Goal: Information Seeking & Learning: Learn about a topic

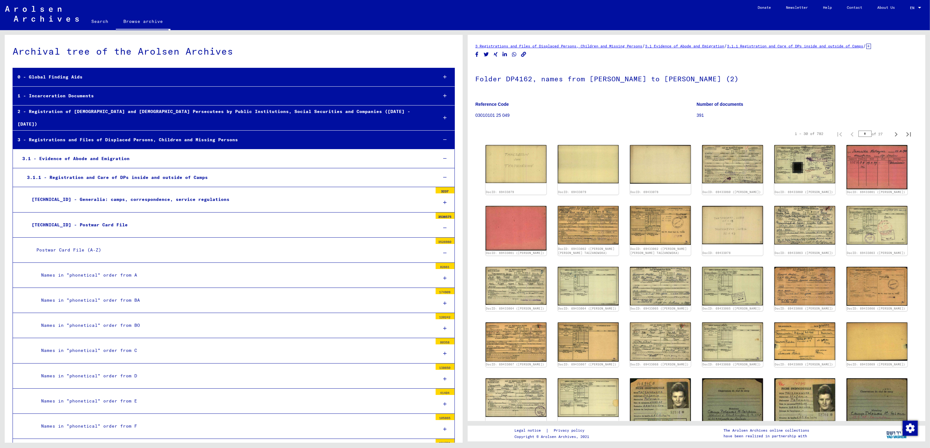
scroll to position [146, 0]
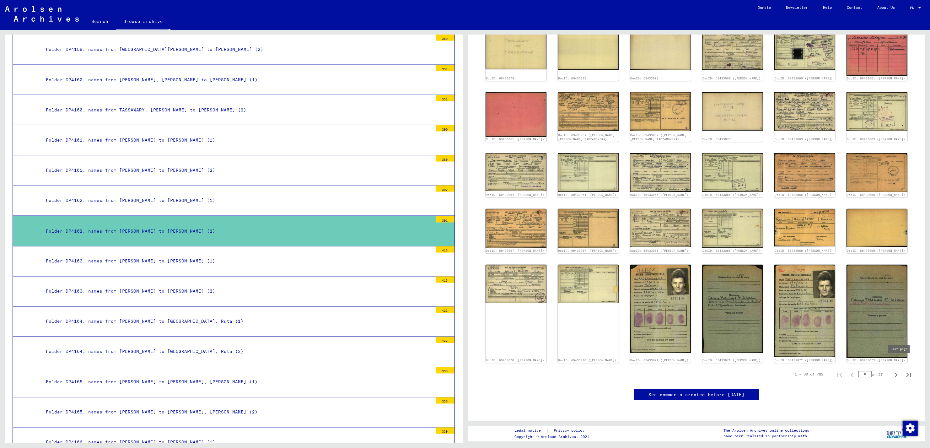
click at [904, 370] on icon "Last page" at bounding box center [908, 374] width 9 height 9
type input "**"
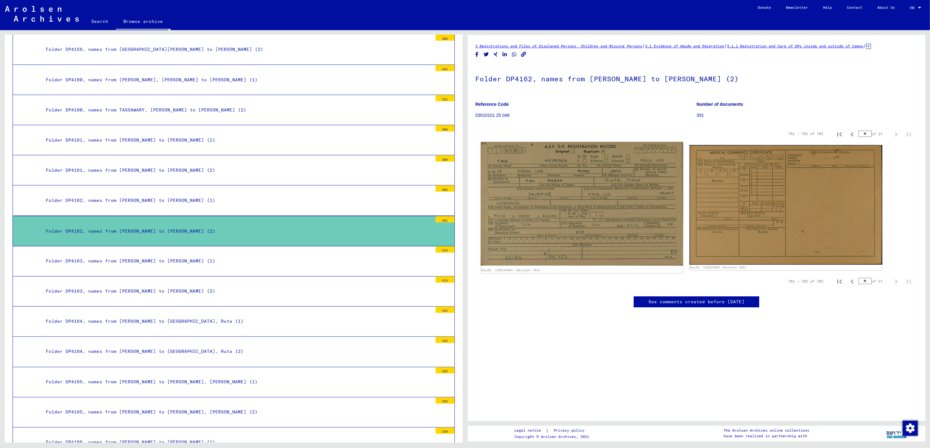
click at [589, 212] on img at bounding box center [581, 203] width 202 height 123
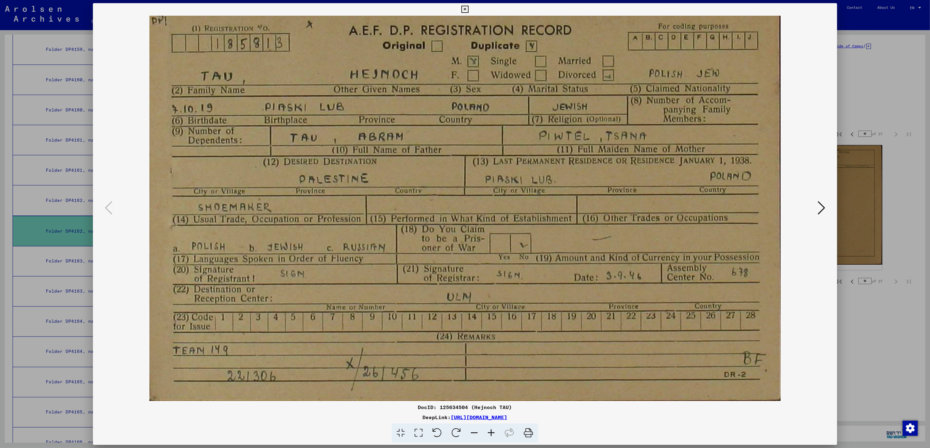
click at [121, 214] on img at bounding box center [464, 208] width 701 height 385
click at [895, 173] on div at bounding box center [465, 224] width 930 height 448
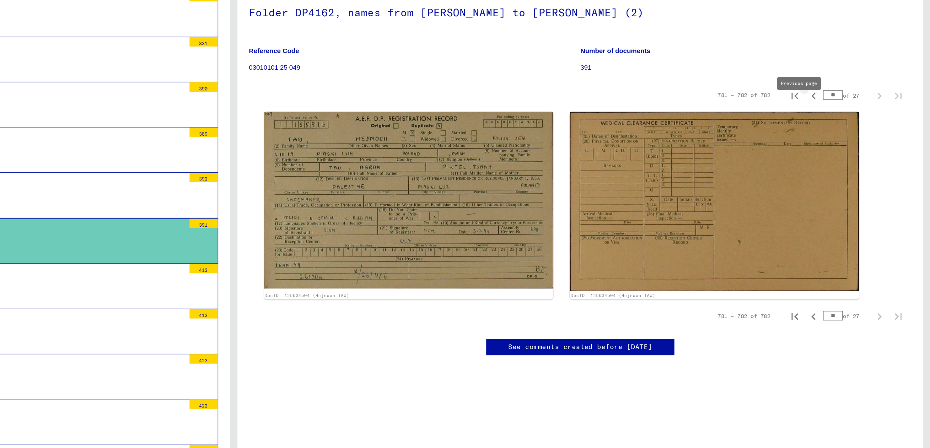
click at [847, 139] on icon "Previous page" at bounding box center [851, 134] width 9 height 9
type input "**"
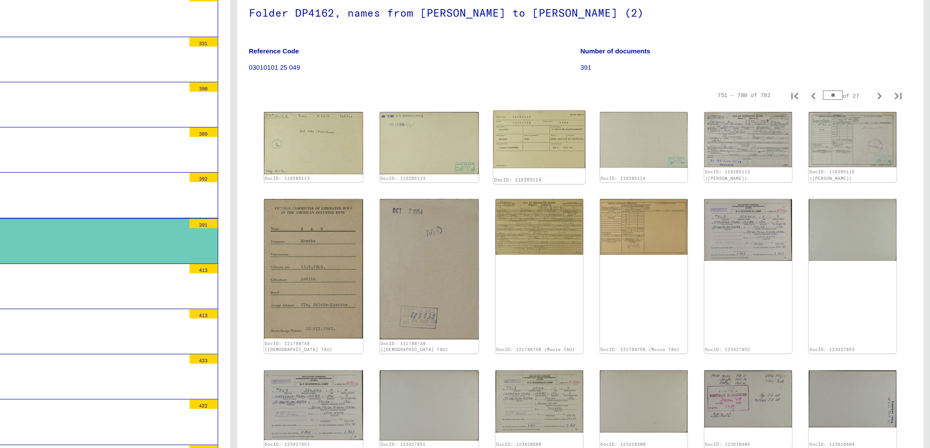
click at [650, 181] on img at bounding box center [668, 163] width 61 height 39
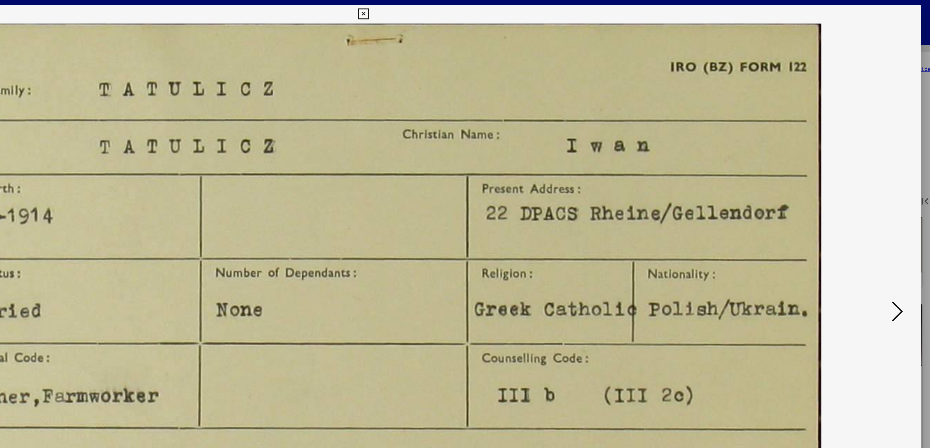
click at [463, 10] on icon at bounding box center [464, 10] width 7 height 8
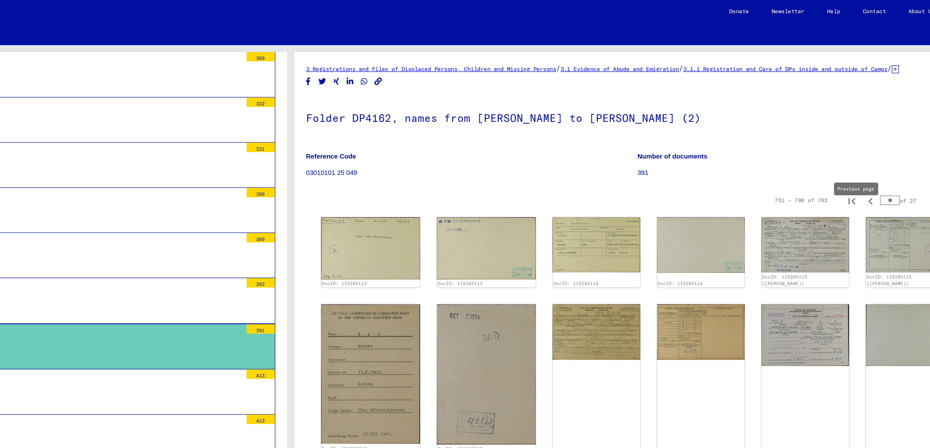
click at [847, 139] on icon "Previous page" at bounding box center [851, 134] width 9 height 9
type input "**"
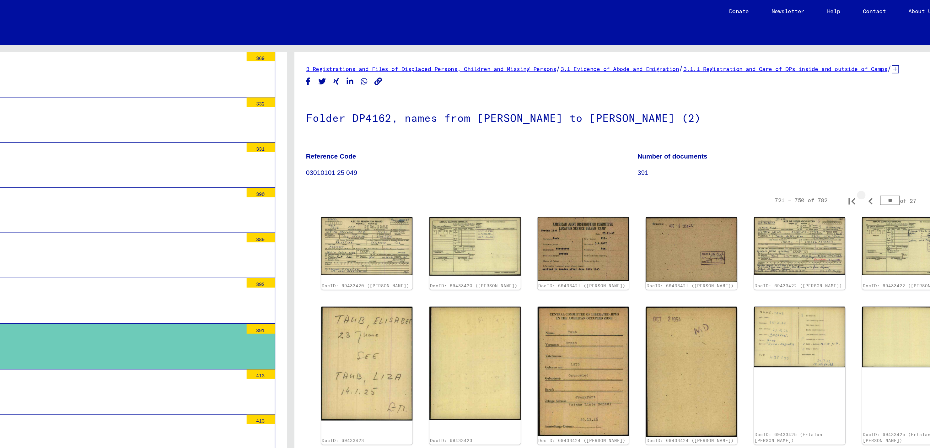
click at [847, 139] on icon "Previous page" at bounding box center [851, 134] width 9 height 9
type input "**"
click at [847, 139] on icon "Previous page" at bounding box center [851, 134] width 9 height 9
type input "**"
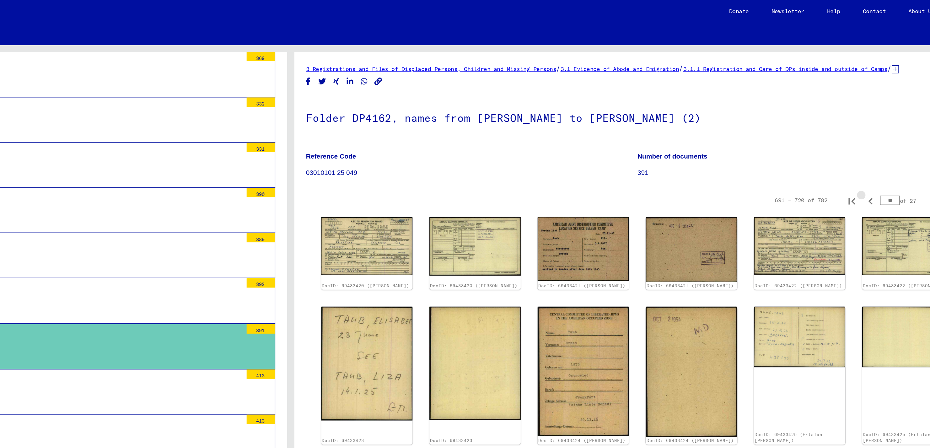
type input "**"
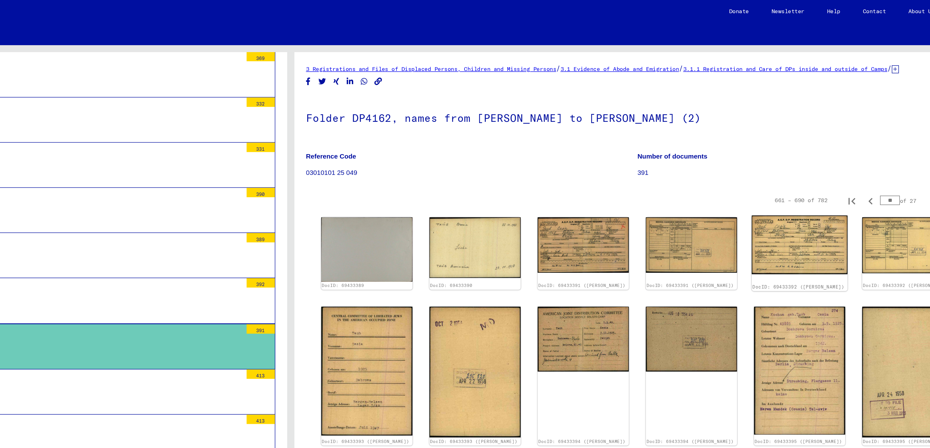
click at [790, 165] on img at bounding box center [804, 163] width 64 height 39
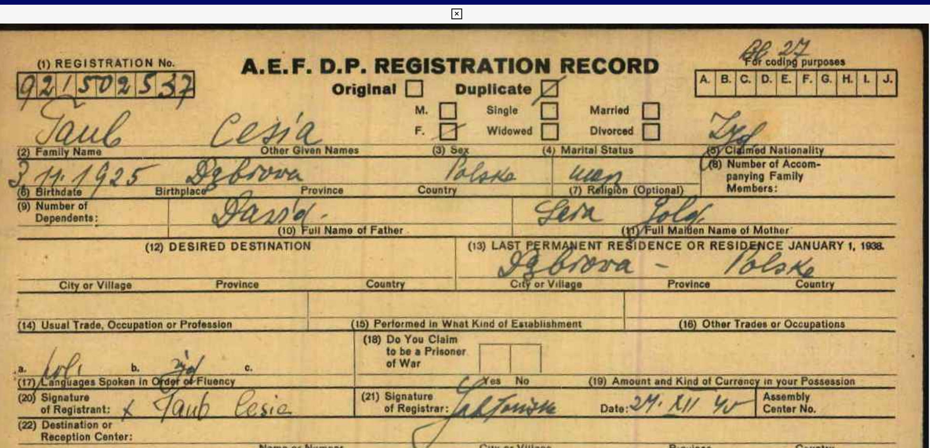
click at [466, 9] on icon at bounding box center [464, 10] width 7 height 8
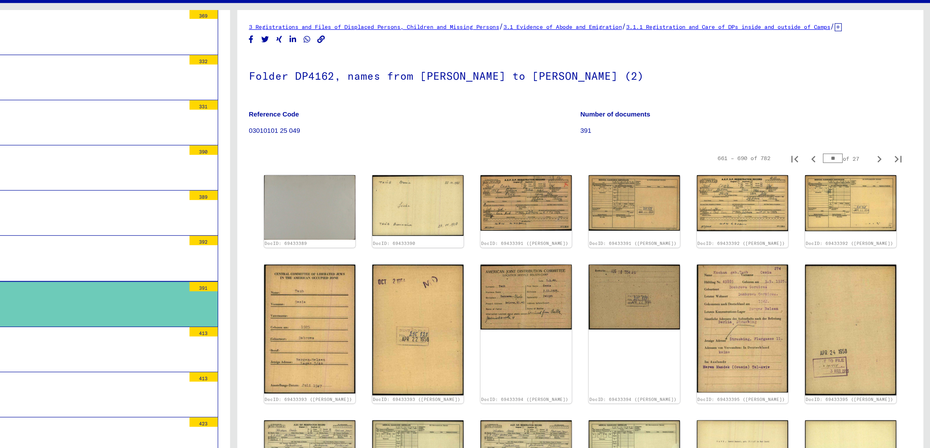
click at [858, 137] on input "**" at bounding box center [864, 134] width 13 height 6
type input "**"
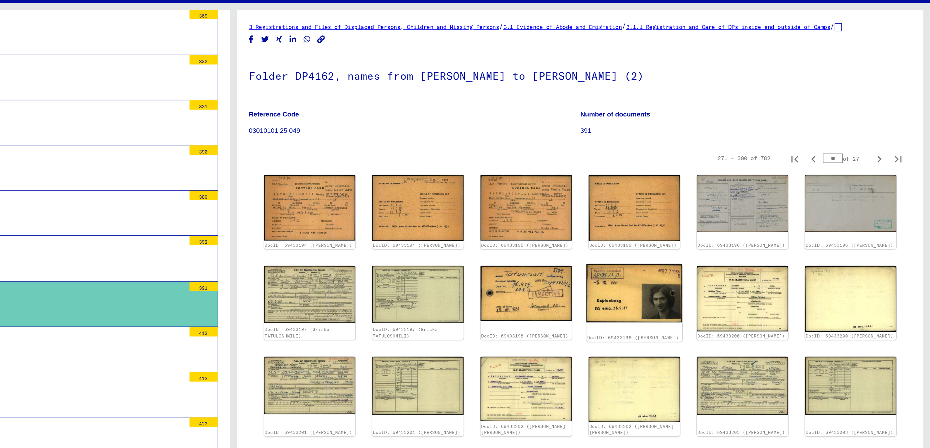
click at [729, 235] on img at bounding box center [732, 223] width 64 height 39
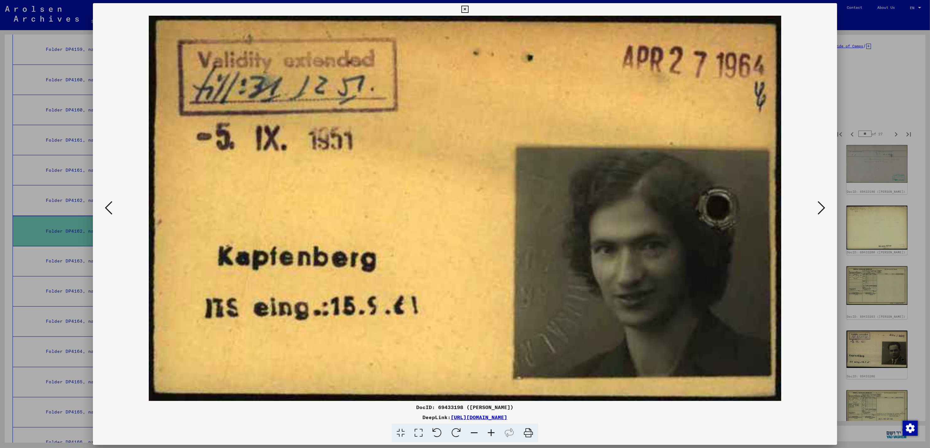
click at [824, 202] on icon at bounding box center [821, 207] width 8 height 15
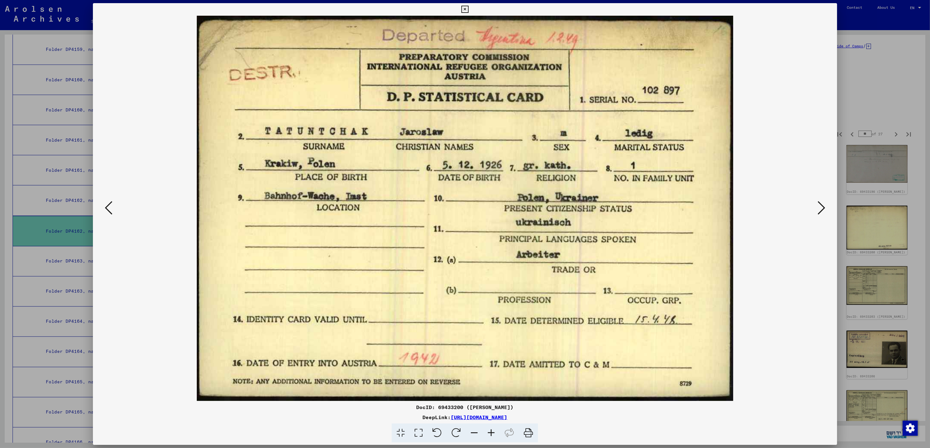
click at [894, 80] on div at bounding box center [465, 224] width 930 height 448
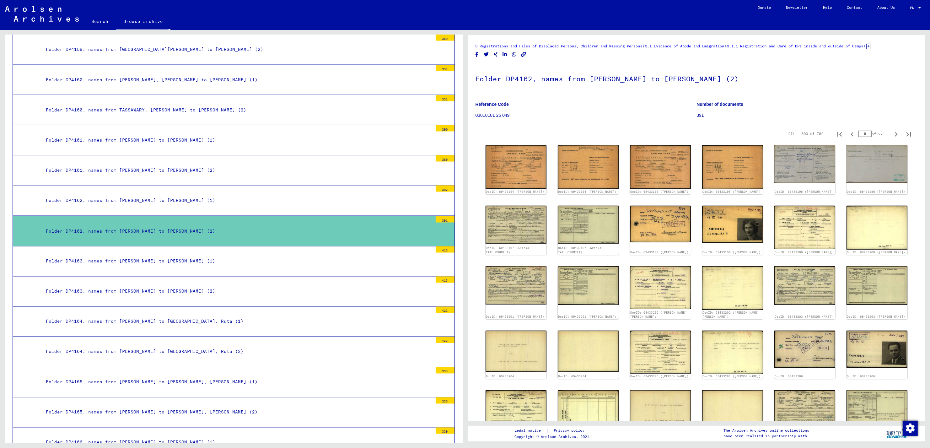
click at [858, 137] on input "**" at bounding box center [864, 134] width 13 height 6
type input "*"
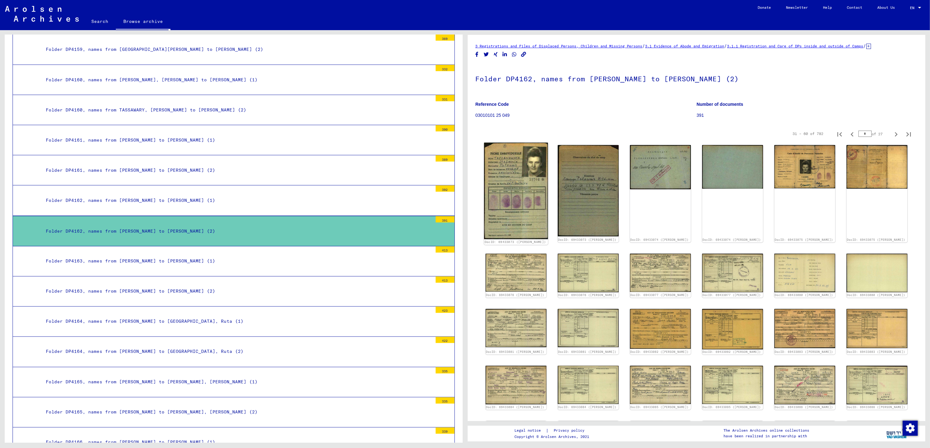
click at [522, 175] on img at bounding box center [516, 190] width 64 height 97
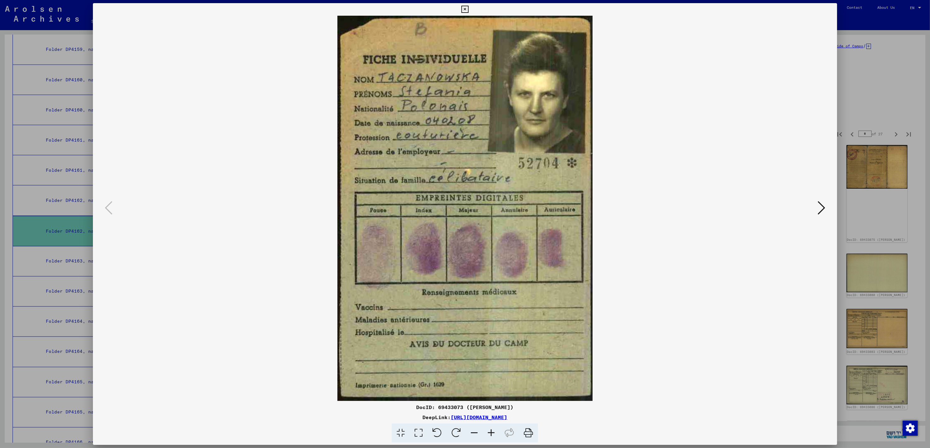
click at [823, 210] on icon at bounding box center [821, 207] width 8 height 15
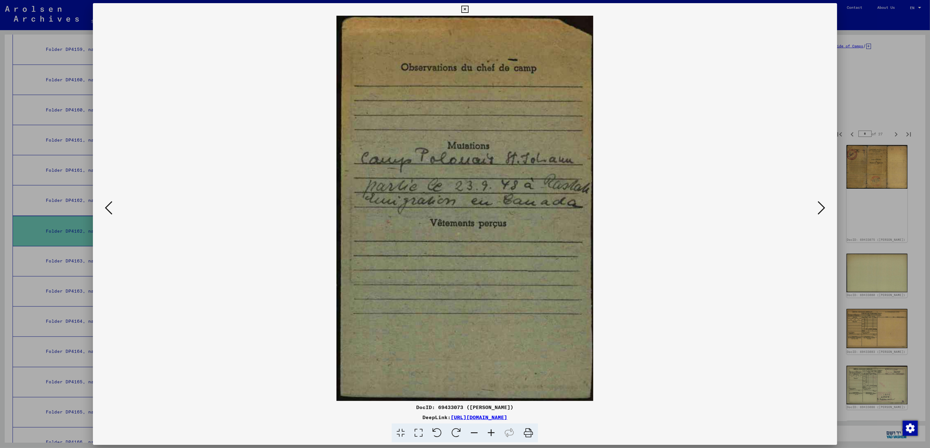
click at [823, 210] on icon at bounding box center [821, 207] width 8 height 15
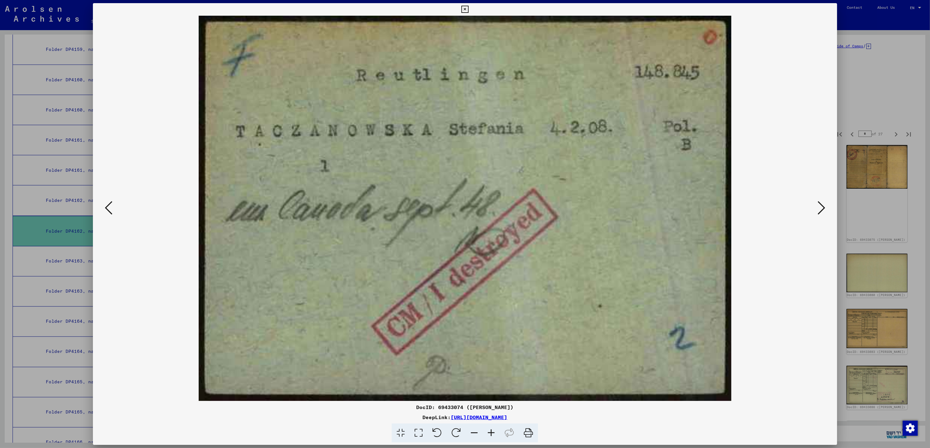
click at [823, 210] on icon at bounding box center [821, 207] width 8 height 15
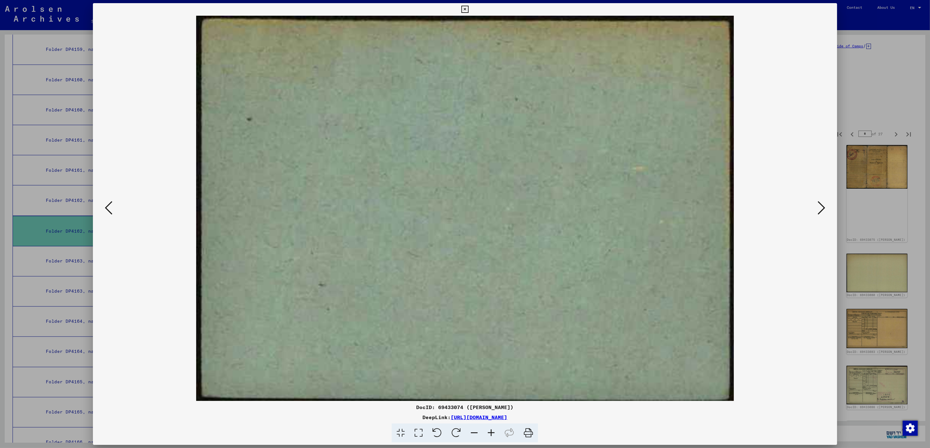
click at [823, 210] on icon at bounding box center [821, 207] width 8 height 15
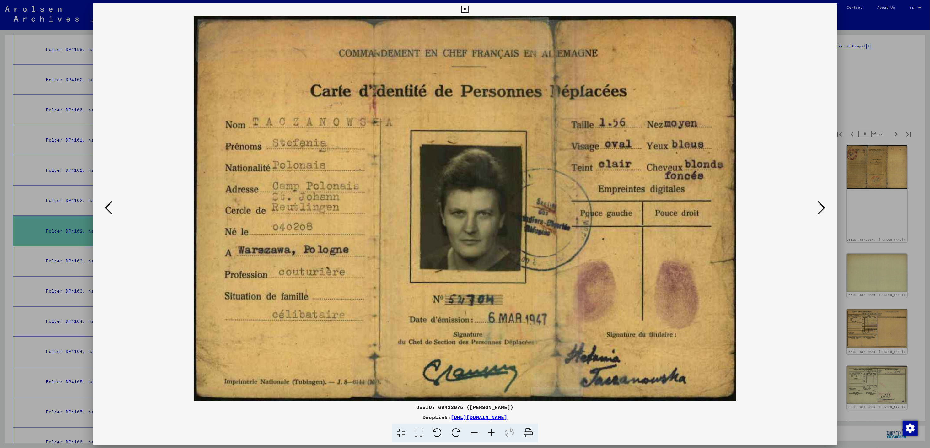
click at [823, 210] on icon at bounding box center [821, 207] width 8 height 15
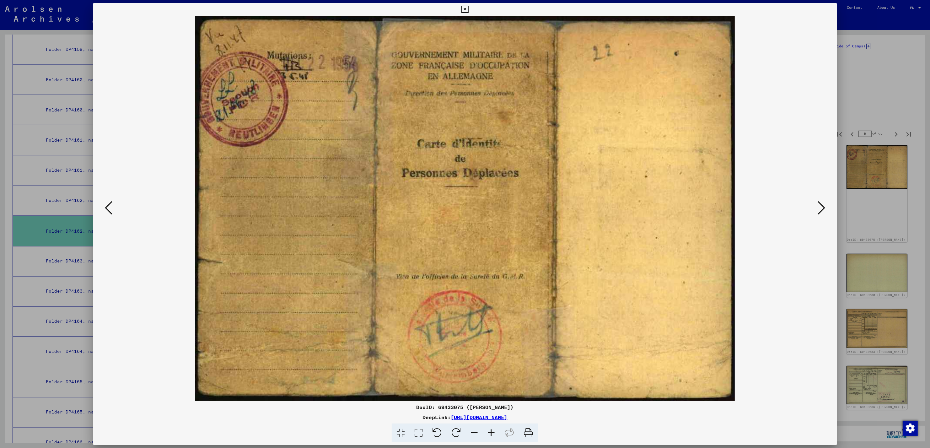
click at [823, 210] on icon at bounding box center [821, 207] width 8 height 15
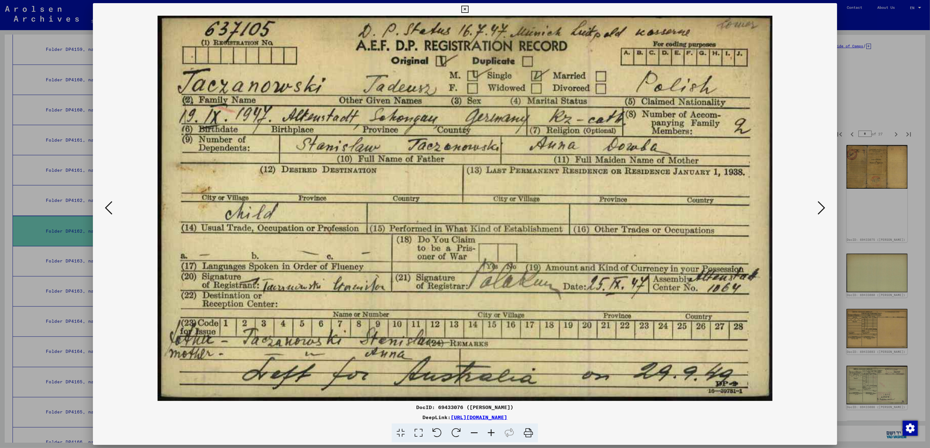
click at [823, 210] on icon at bounding box center [821, 207] width 8 height 15
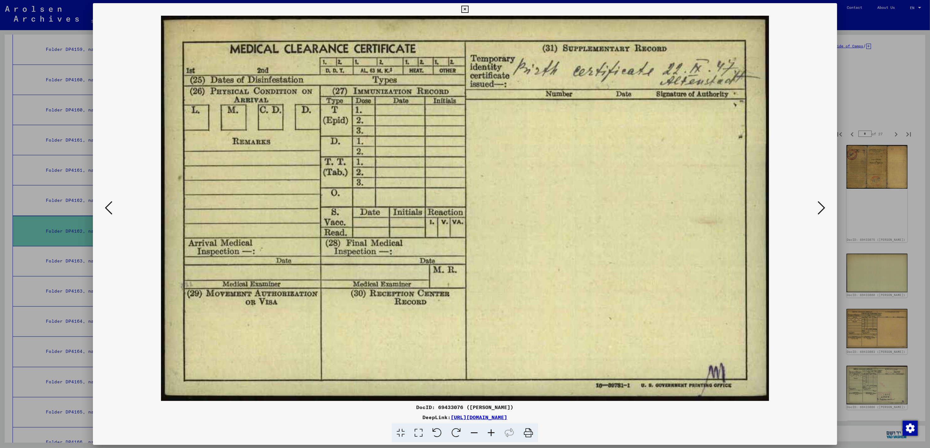
click at [823, 210] on icon at bounding box center [821, 207] width 8 height 15
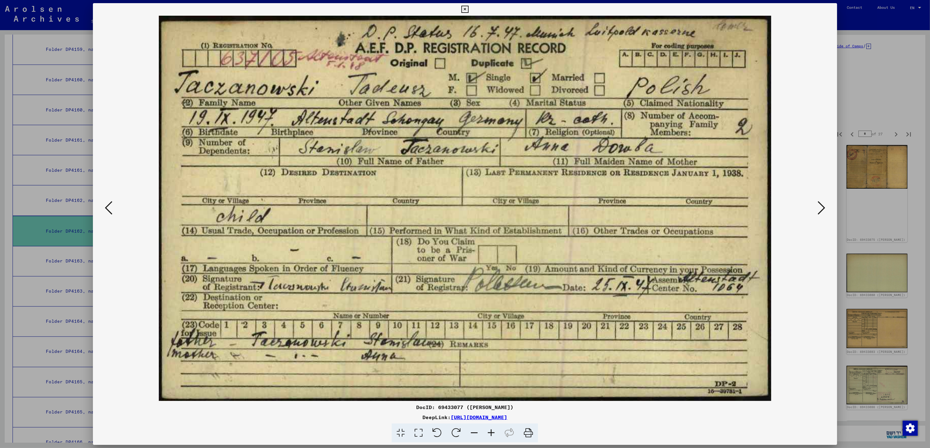
click at [823, 210] on icon at bounding box center [821, 207] width 8 height 15
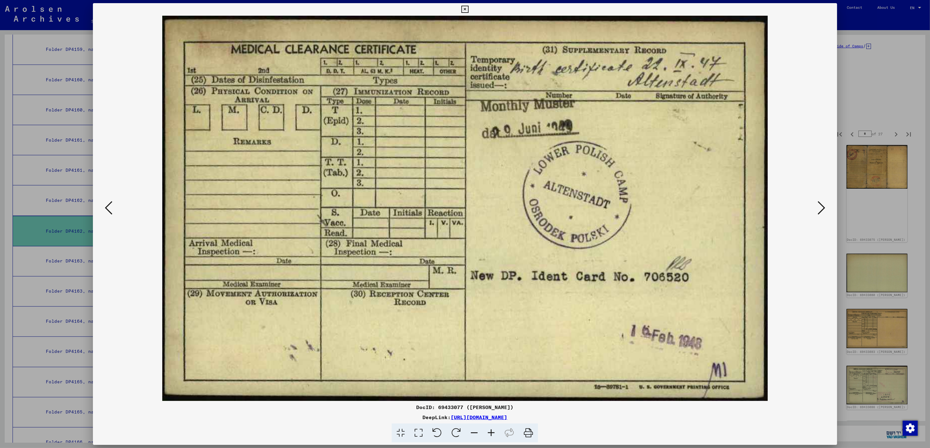
click at [823, 210] on icon at bounding box center [821, 207] width 8 height 15
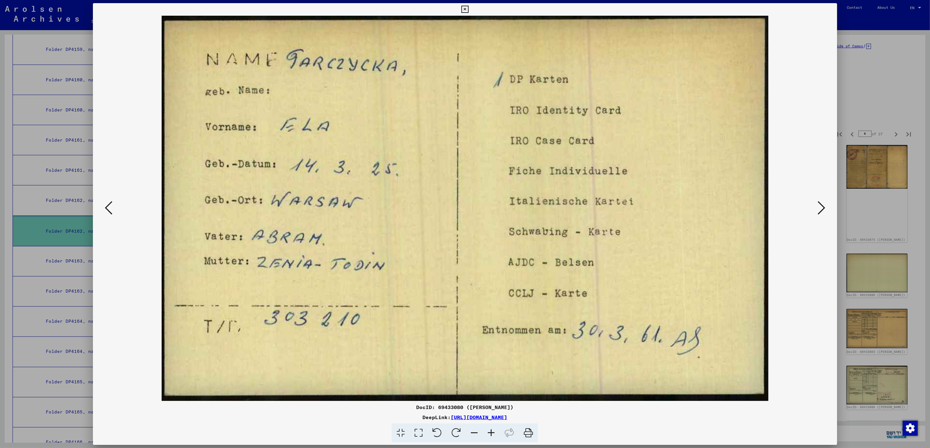
click at [823, 210] on icon at bounding box center [821, 207] width 8 height 15
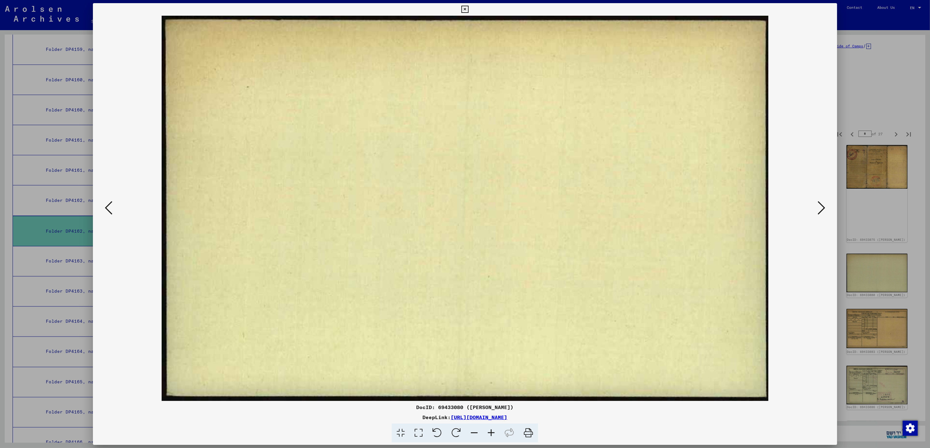
click at [823, 210] on icon at bounding box center [821, 207] width 8 height 15
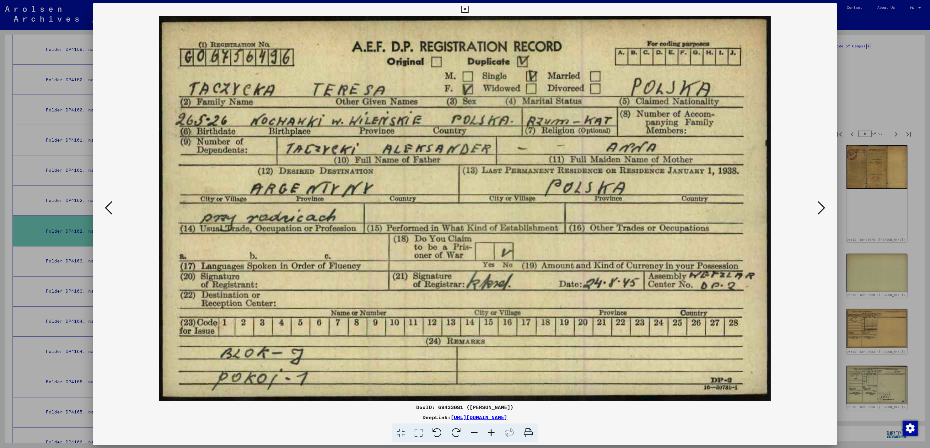
click at [823, 210] on icon at bounding box center [821, 207] width 8 height 15
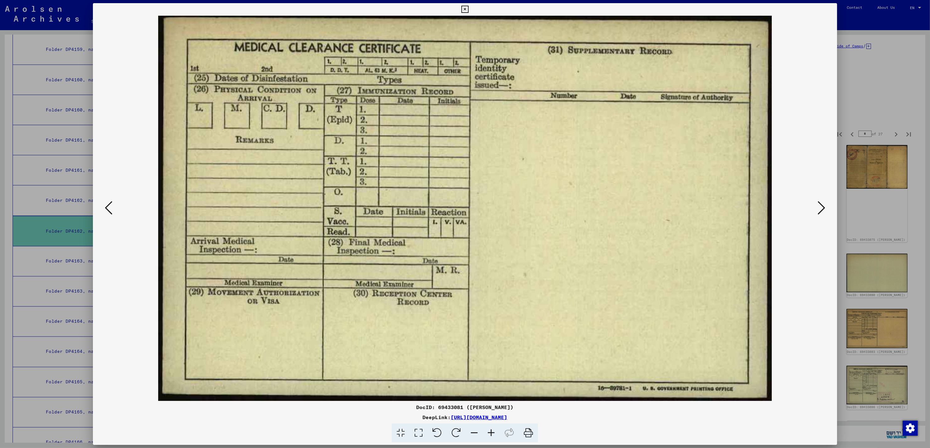
click at [823, 210] on icon at bounding box center [821, 207] width 8 height 15
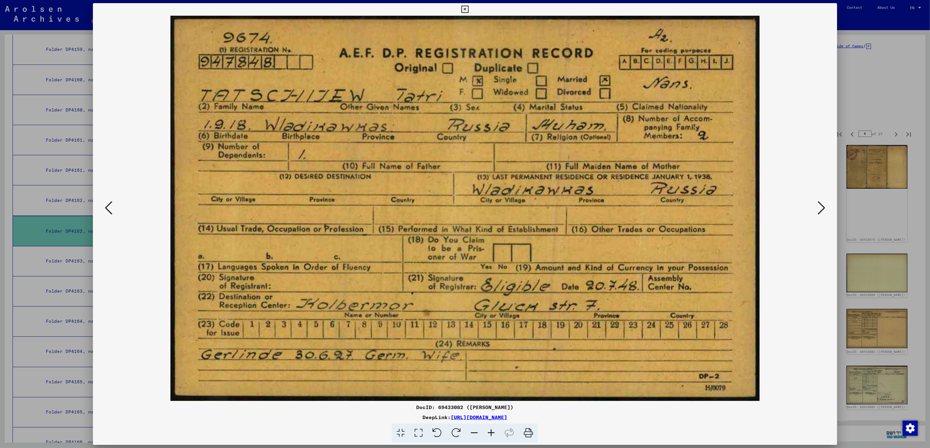
click at [823, 210] on icon at bounding box center [821, 207] width 8 height 15
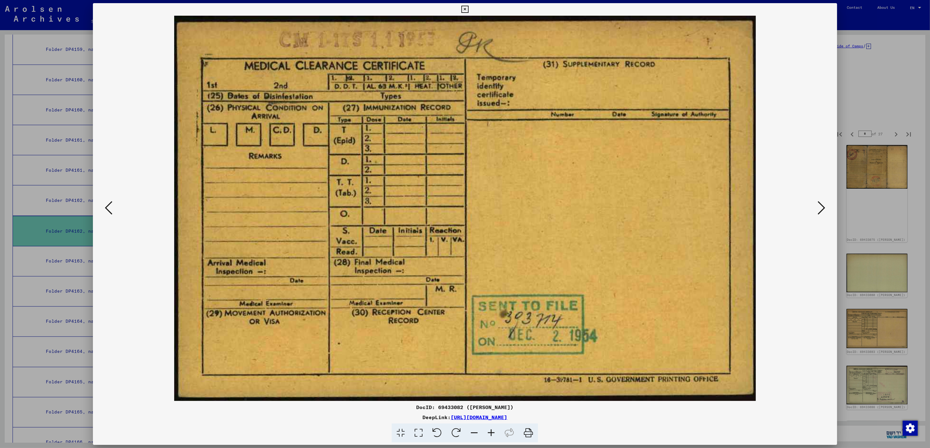
click at [823, 210] on icon at bounding box center [821, 207] width 8 height 15
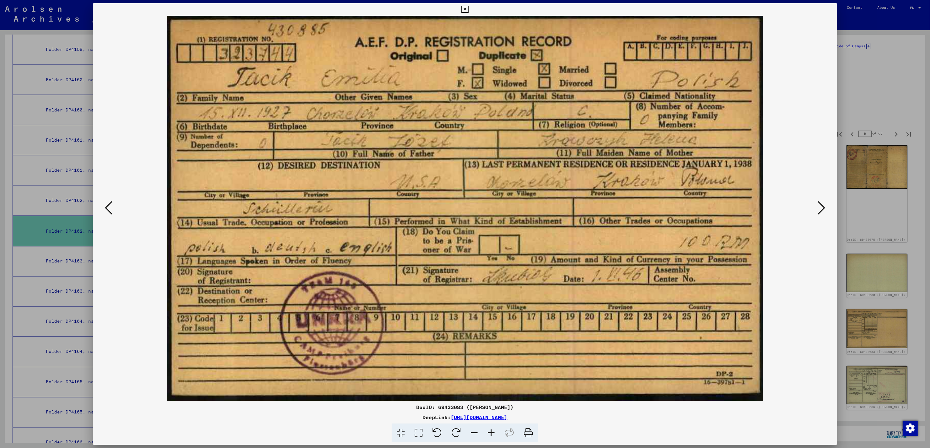
click at [823, 210] on icon at bounding box center [821, 207] width 8 height 15
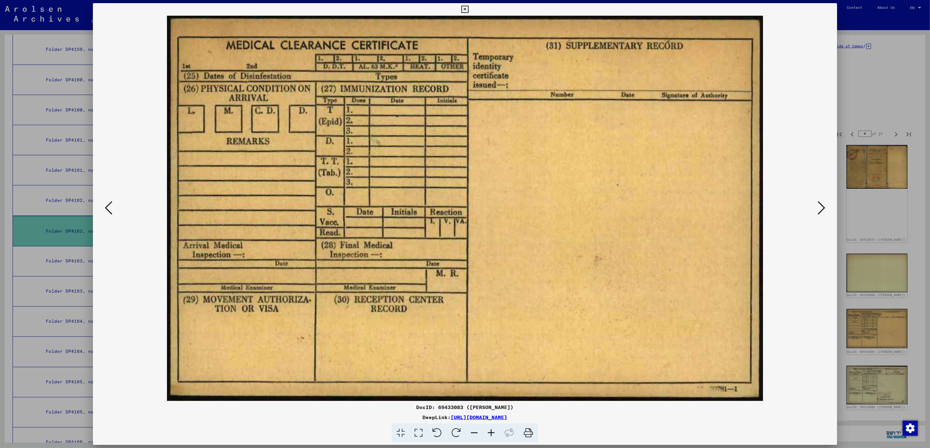
click at [823, 210] on icon at bounding box center [821, 207] width 8 height 15
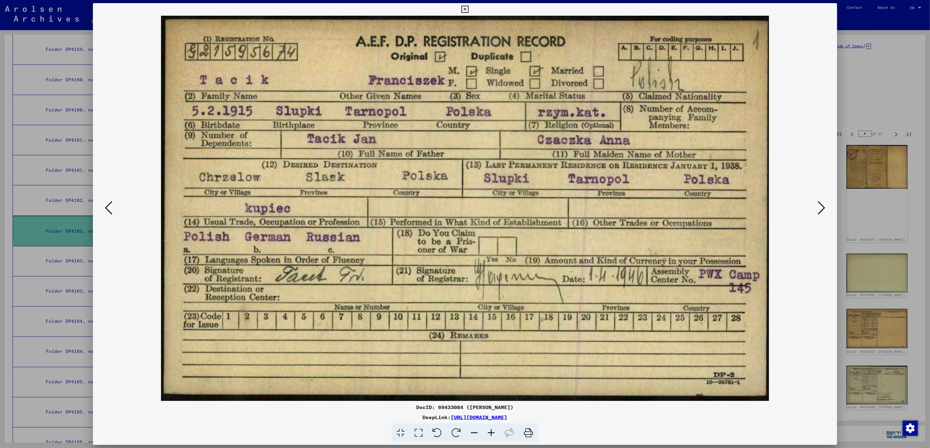
click at [823, 210] on icon at bounding box center [821, 207] width 8 height 15
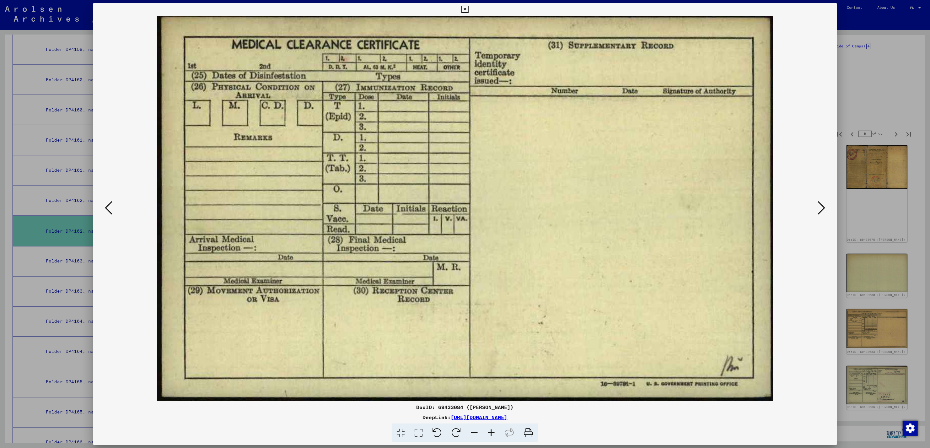
click at [823, 210] on icon at bounding box center [821, 207] width 8 height 15
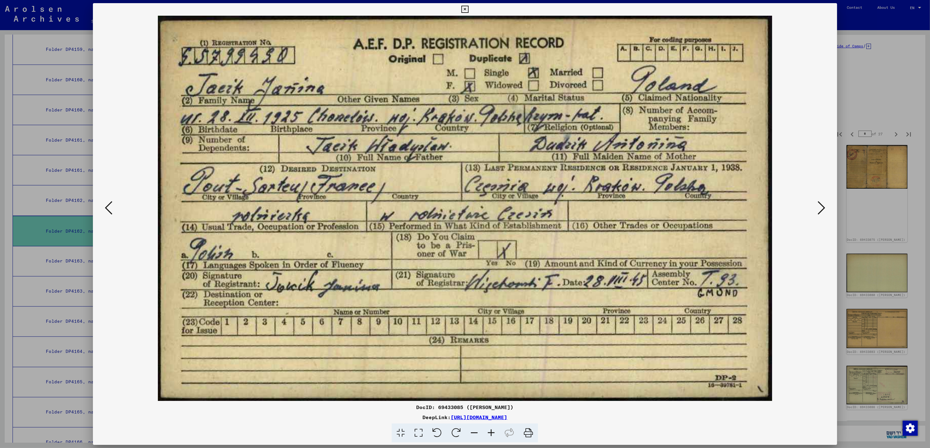
click at [823, 210] on icon at bounding box center [821, 207] width 8 height 15
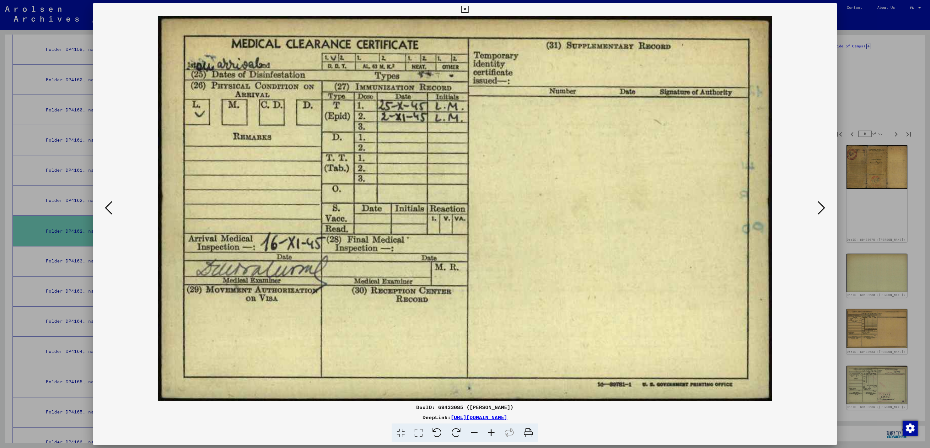
click at [823, 210] on icon at bounding box center [821, 207] width 8 height 15
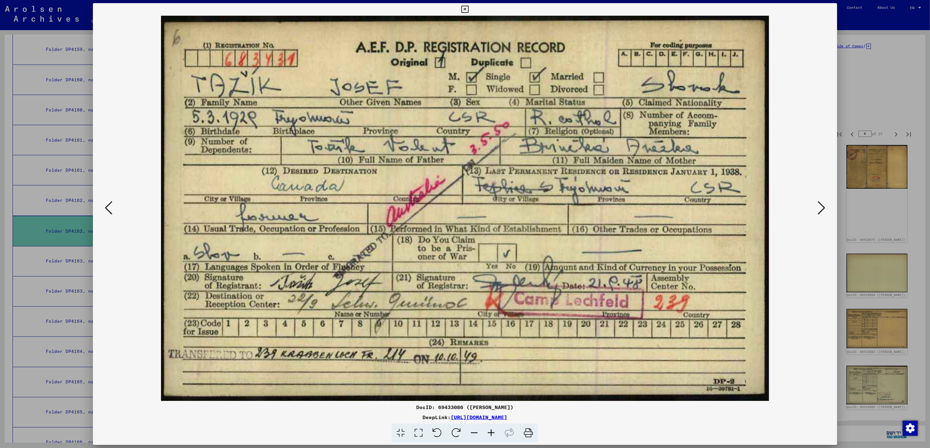
click at [823, 210] on icon at bounding box center [821, 207] width 8 height 15
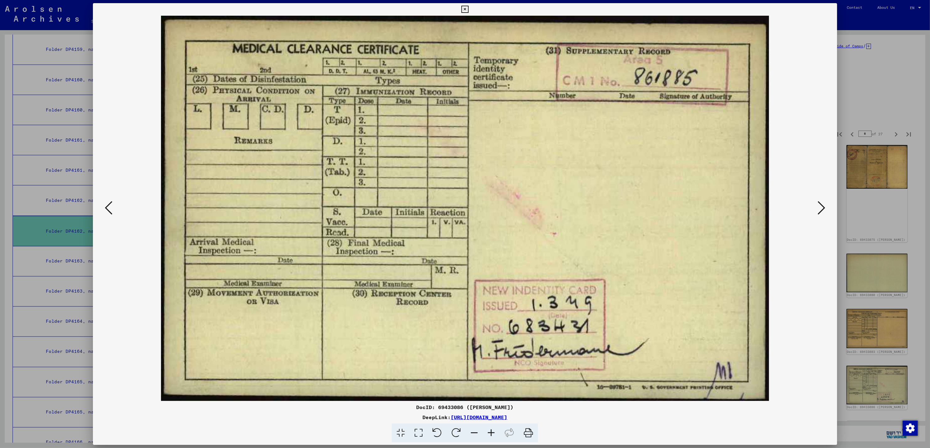
click at [823, 210] on icon at bounding box center [821, 207] width 8 height 15
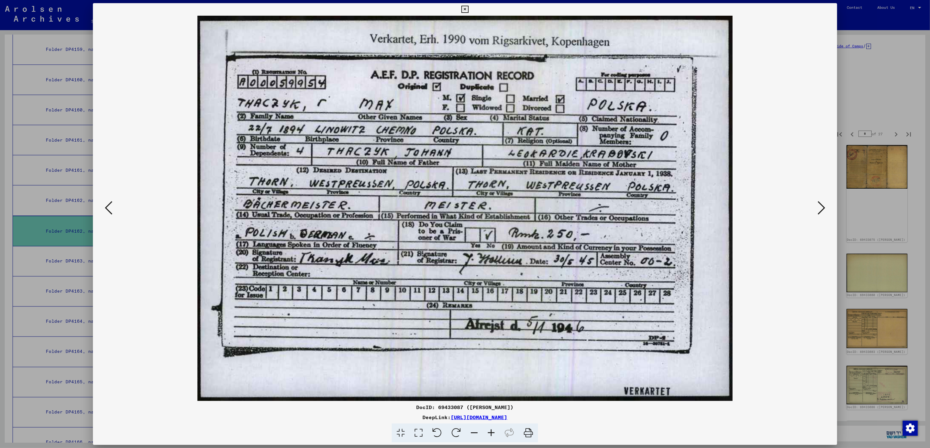
click at [823, 210] on icon at bounding box center [821, 207] width 8 height 15
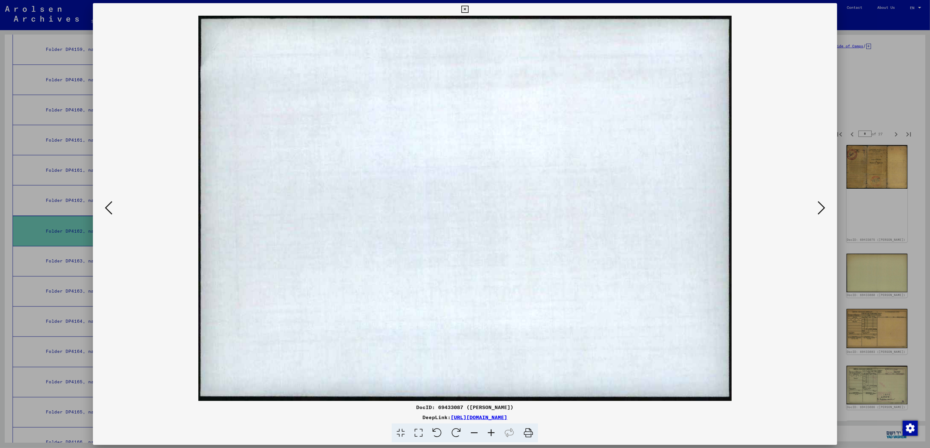
click at [823, 210] on icon at bounding box center [821, 207] width 8 height 15
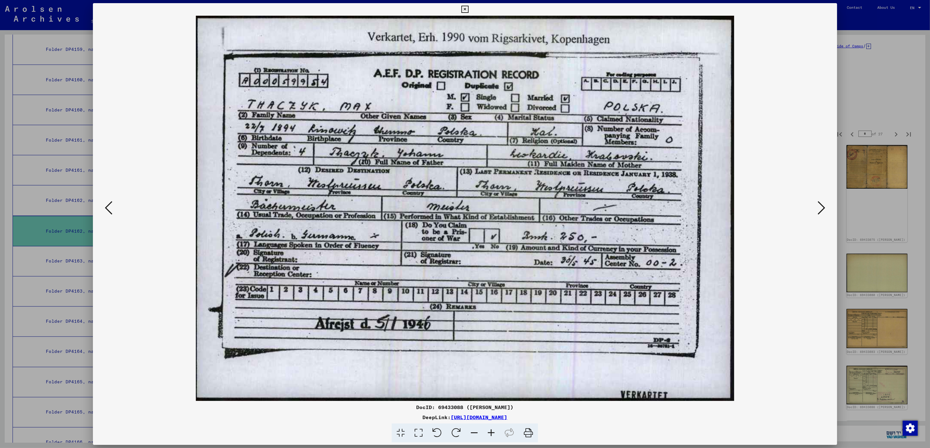
click at [823, 210] on icon at bounding box center [821, 207] width 8 height 15
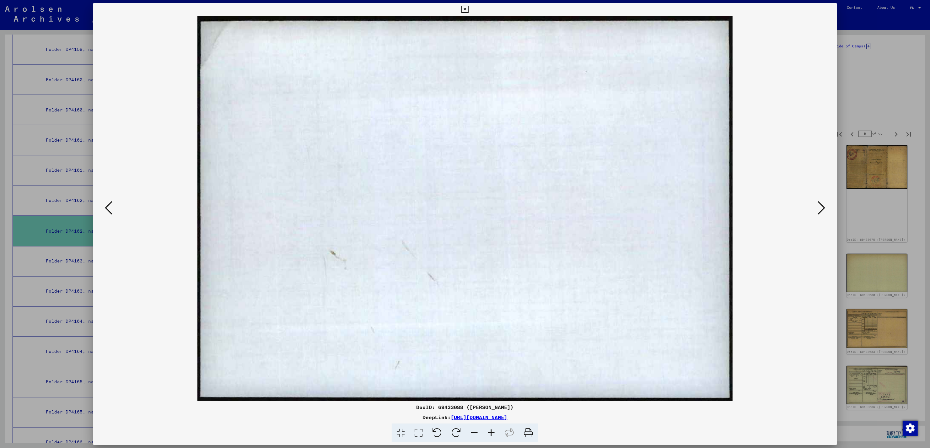
click at [823, 210] on icon at bounding box center [821, 207] width 8 height 15
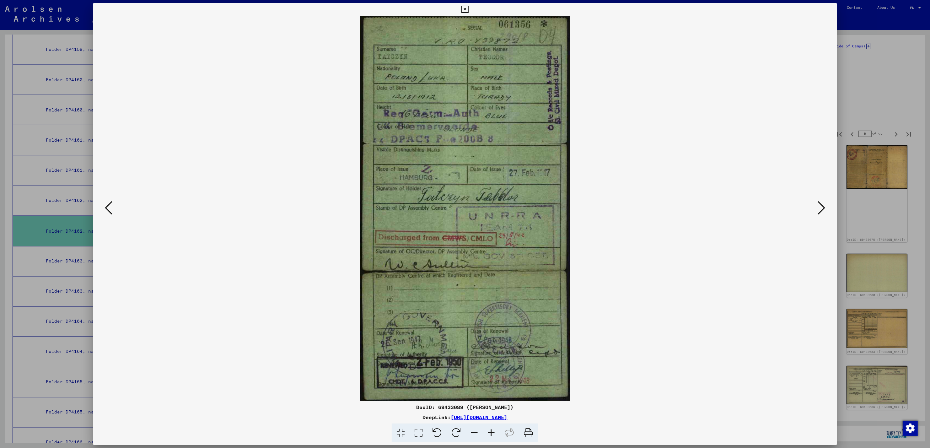
click at [823, 210] on icon at bounding box center [821, 207] width 8 height 15
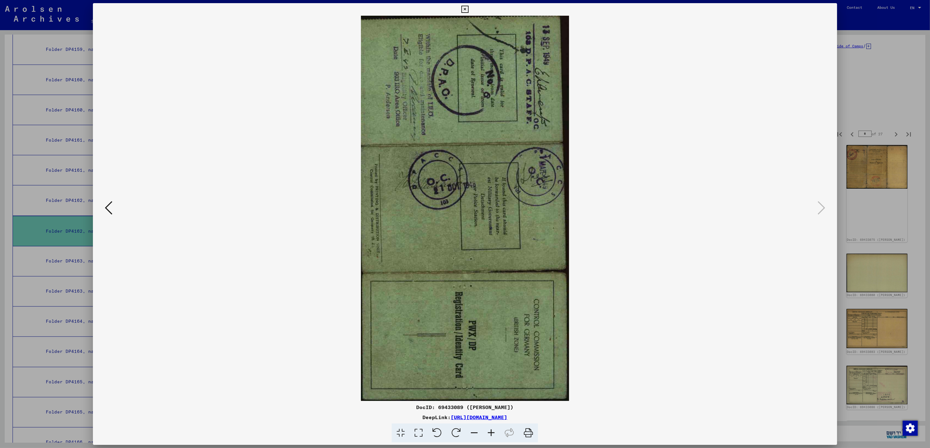
click at [874, 121] on div at bounding box center [465, 224] width 930 height 448
